Goal: Transaction & Acquisition: Purchase product/service

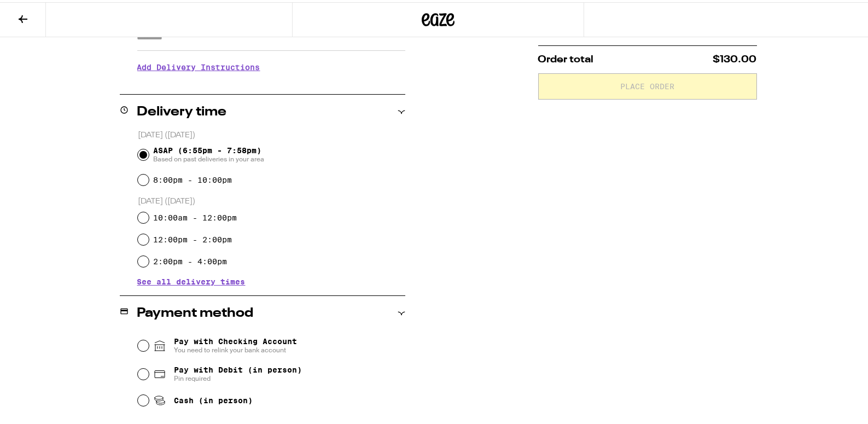
scroll to position [365, 0]
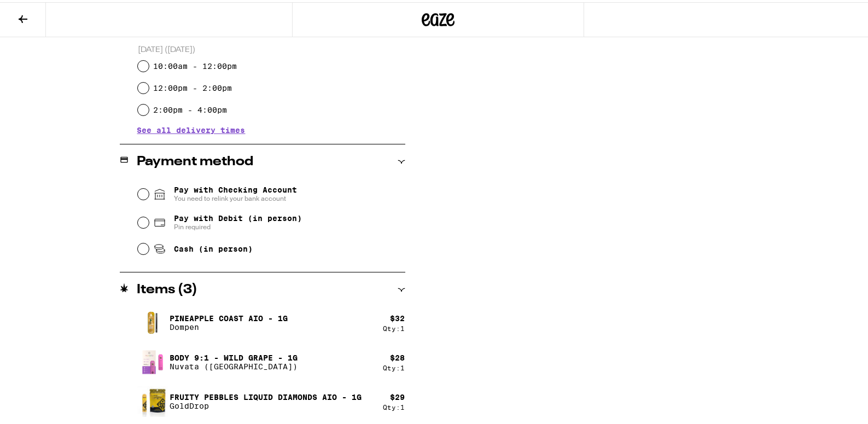
click at [218, 225] on span "Pin required" at bounding box center [238, 224] width 128 height 9
click at [149, 225] on input "Pay with Debit (in person) Pin required" at bounding box center [143, 220] width 11 height 11
radio input "true"
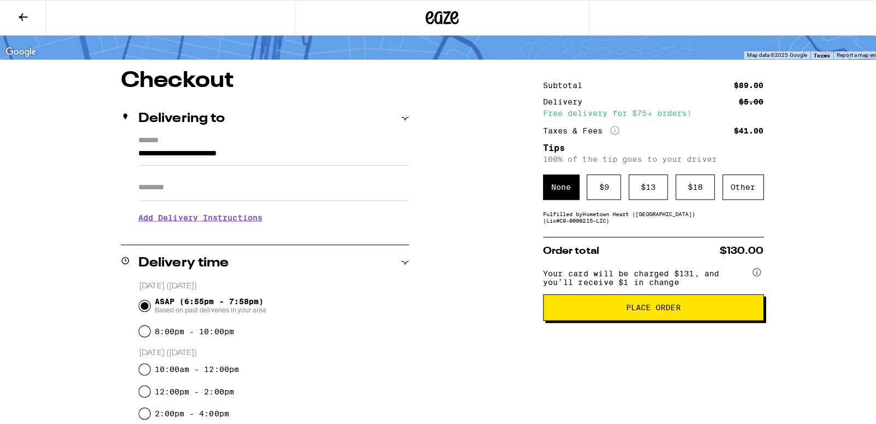
scroll to position [0, 0]
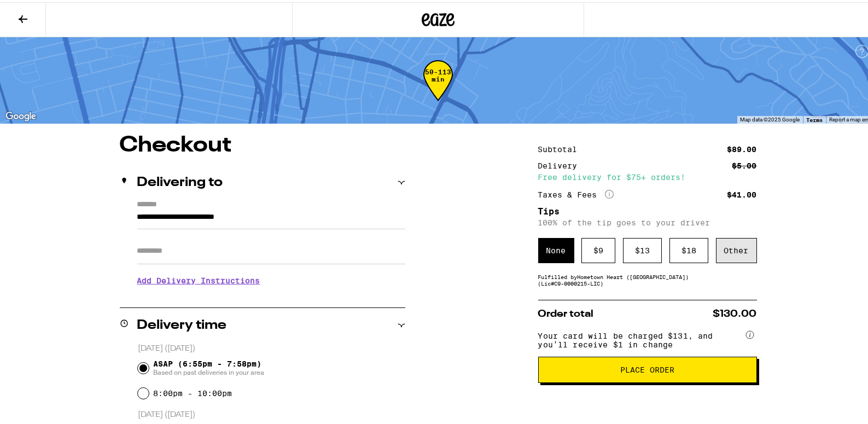
click at [745, 249] on div "Other" at bounding box center [736, 248] width 41 height 25
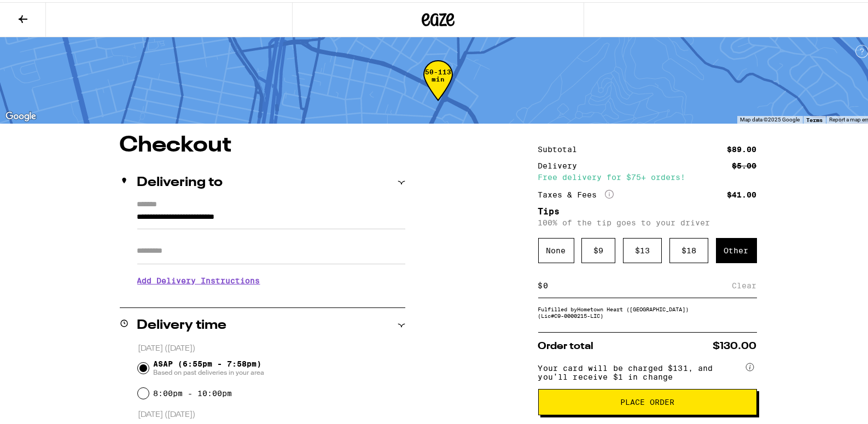
click at [566, 284] on input at bounding box center [637, 283] width 189 height 10
type input "3"
click at [677, 404] on span "Place Order" at bounding box center [648, 400] width 200 height 8
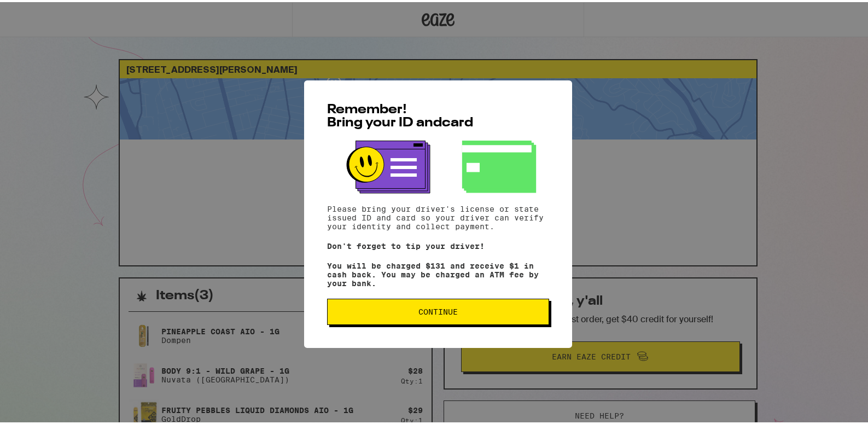
click at [412, 312] on span "Continue" at bounding box center [437, 310] width 203 height 8
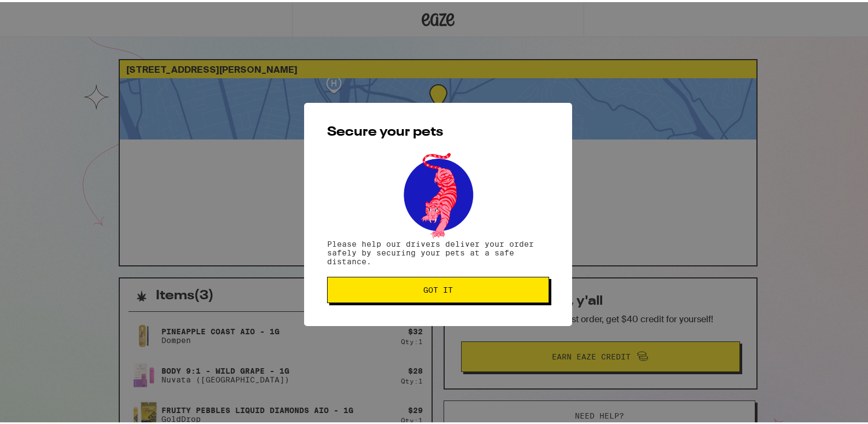
click at [425, 295] on button "Got it" at bounding box center [438, 288] width 222 height 26
